Goal: Book appointment/travel/reservation

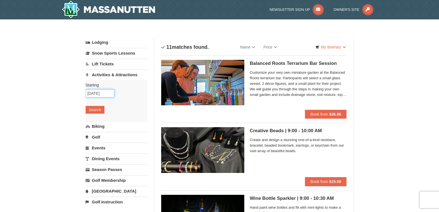
click at [106, 95] on input "10/16/2025" at bounding box center [100, 93] width 29 height 8
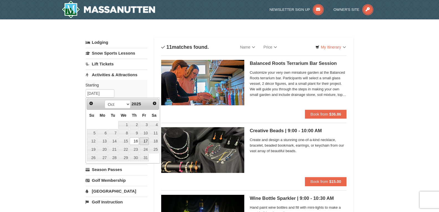
click at [143, 141] on link "17" at bounding box center [143, 141] width 9 height 8
type input "[DATE]"
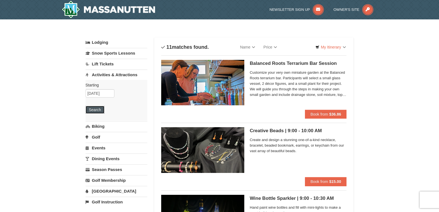
click at [96, 109] on button "Search" at bounding box center [95, 110] width 19 height 8
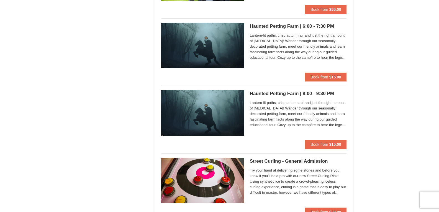
scroll to position [830, 0]
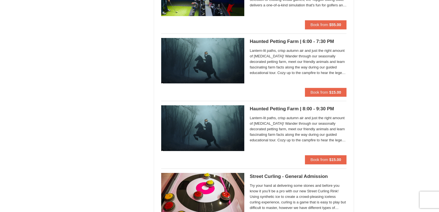
click at [306, 129] on span "Lantern-lit paths, crisp autumn air and just the right amount of chills! Wander…" at bounding box center [298, 129] width 97 height 28
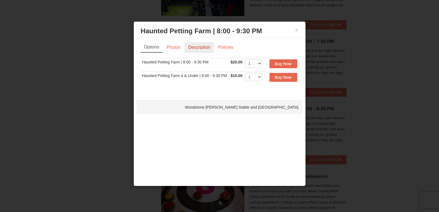
click at [208, 48] on link "Description" at bounding box center [198, 47] width 29 height 11
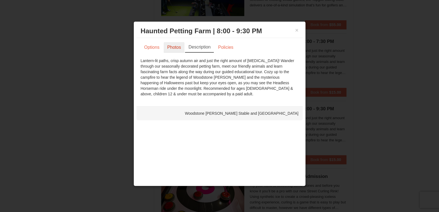
click at [168, 46] on link "Photos" at bounding box center [174, 47] width 21 height 11
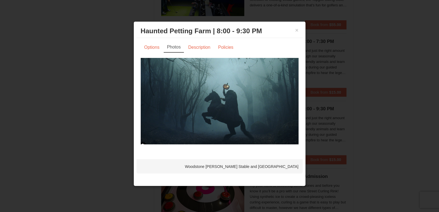
click at [215, 95] on img at bounding box center [220, 101] width 158 height 86
click at [297, 30] on button "×" at bounding box center [296, 30] width 3 height 6
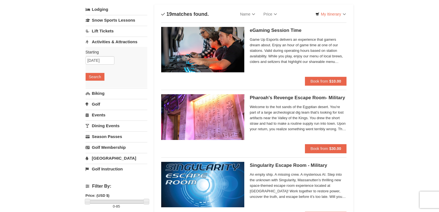
scroll to position [28, 0]
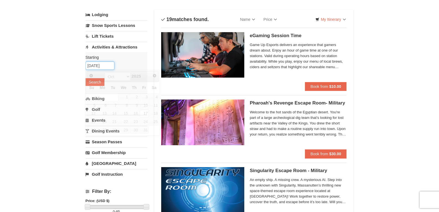
click at [106, 65] on input "[DATE]" at bounding box center [100, 65] width 29 height 8
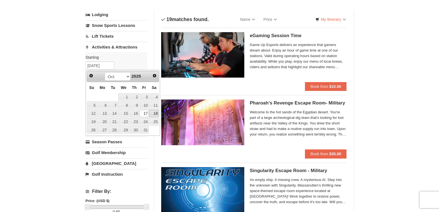
click at [155, 112] on link "18" at bounding box center [153, 114] width 9 height 8
type input "10/18/2025"
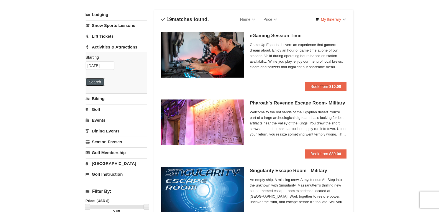
click at [96, 81] on button "Search" at bounding box center [95, 82] width 19 height 8
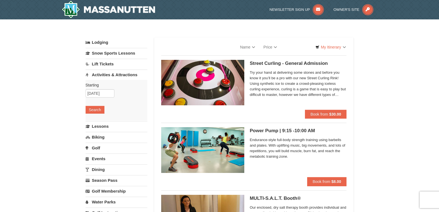
select select "9"
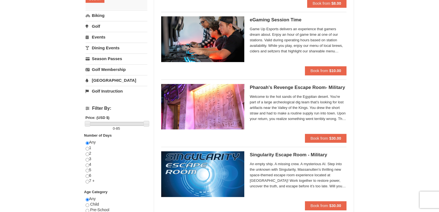
scroll to position [28, 0]
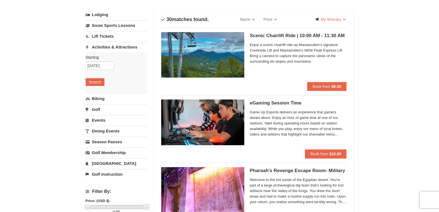
click at [98, 108] on link "Golf" at bounding box center [117, 109] width 62 height 10
click at [107, 87] on input "10/18/2025" at bounding box center [100, 87] width 29 height 8
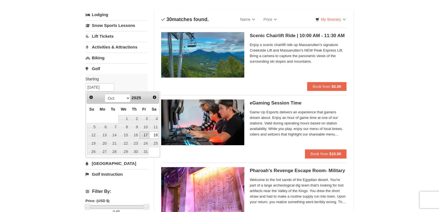
click at [144, 134] on link "17" at bounding box center [143, 135] width 9 height 8
type input "[DATE]"
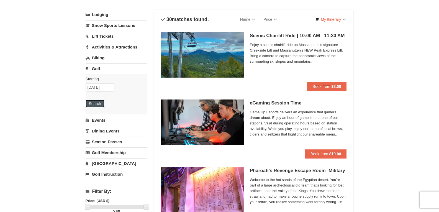
click at [98, 102] on button "Search" at bounding box center [95, 104] width 19 height 8
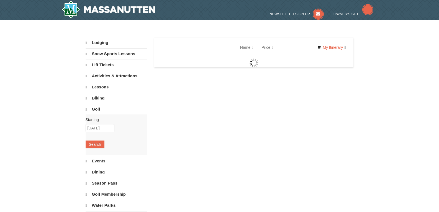
select select "9"
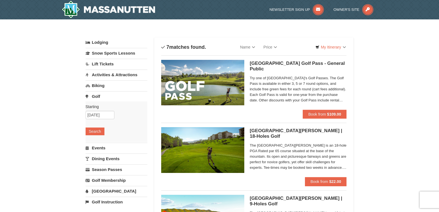
click at [95, 87] on link "Biking" at bounding box center [117, 85] width 62 height 10
click at [97, 118] on button "Search" at bounding box center [95, 121] width 19 height 8
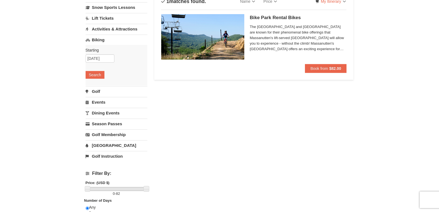
scroll to position [55, 0]
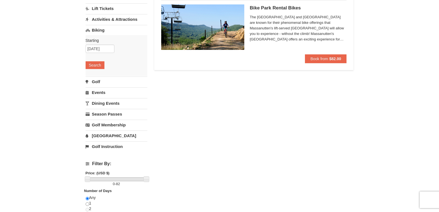
click at [94, 92] on link "Events" at bounding box center [117, 92] width 62 height 10
click at [100, 84] on button "Search" at bounding box center [95, 87] width 19 height 8
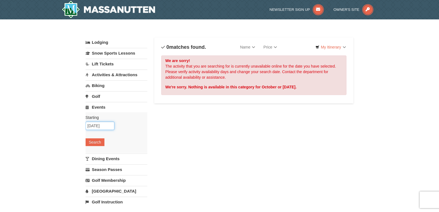
click at [108, 123] on input "[DATE]" at bounding box center [100, 125] width 29 height 8
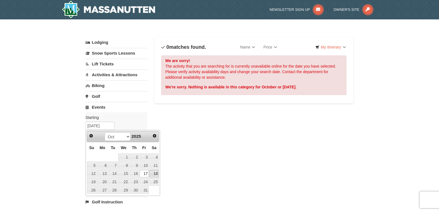
click at [154, 174] on link "18" at bounding box center [153, 174] width 9 height 8
type input "[DATE]"
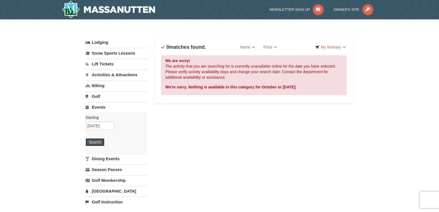
click at [98, 140] on button "Search" at bounding box center [95, 142] width 19 height 8
click at [109, 126] on input "[DATE]" at bounding box center [100, 125] width 29 height 8
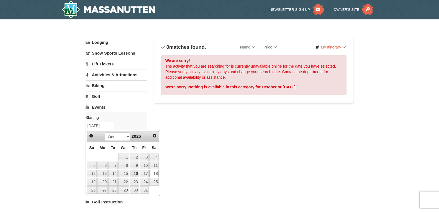
click at [133, 174] on link "16" at bounding box center [134, 174] width 9 height 8
type input "[DATE]"
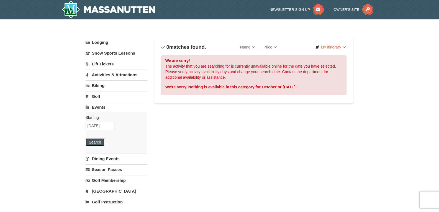
click at [95, 141] on button "Search" at bounding box center [95, 142] width 19 height 8
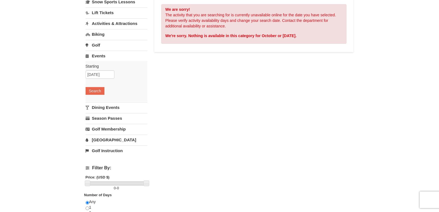
scroll to position [55, 0]
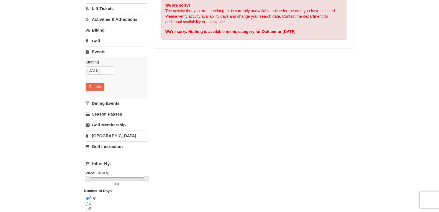
click at [108, 103] on link "Dining Events" at bounding box center [117, 103] width 62 height 10
click at [97, 100] on button "Search" at bounding box center [95, 98] width 19 height 8
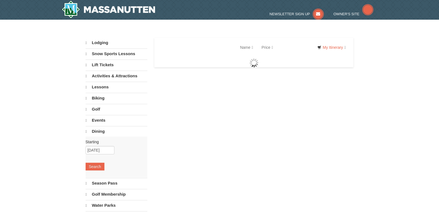
select select "9"
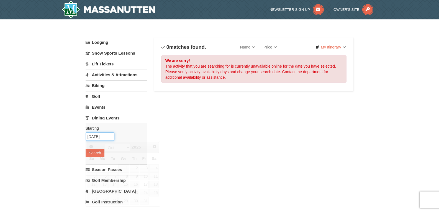
click at [112, 136] on input "[DATE]" at bounding box center [100, 136] width 29 height 8
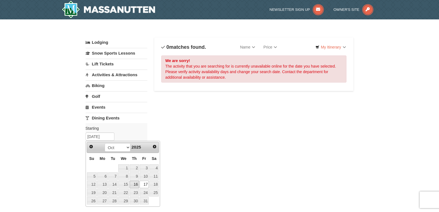
click at [134, 183] on link "16" at bounding box center [134, 184] width 9 height 8
type input "10/16/2025"
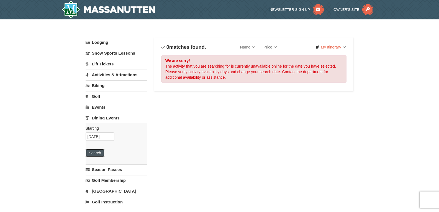
click at [97, 153] on button "Search" at bounding box center [95, 153] width 19 height 8
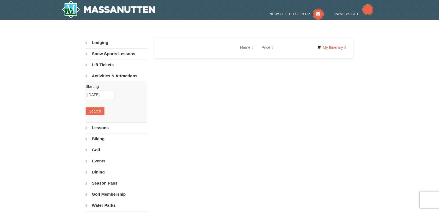
select select "9"
